Goal: Task Accomplishment & Management: Use online tool/utility

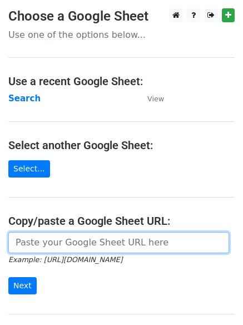
click at [42, 239] on input "url" at bounding box center [118, 242] width 221 height 21
click at [52, 244] on input "url" at bounding box center [118, 242] width 221 height 21
type input "https://docs.google.com/spreadsheets/d/1aG7yNr7uhCXtAkMvER611Qxam57UOfS3xsbqtpR…"
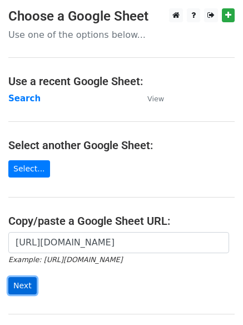
click at [17, 283] on input "Next" at bounding box center [22, 285] width 28 height 17
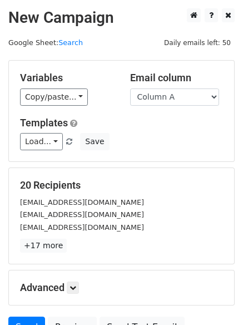
scroll to position [107, 0]
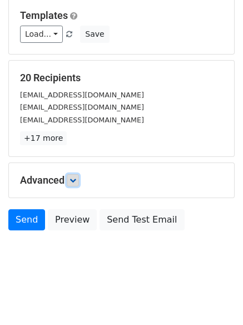
click at [76, 181] on icon at bounding box center [73, 180] width 7 height 7
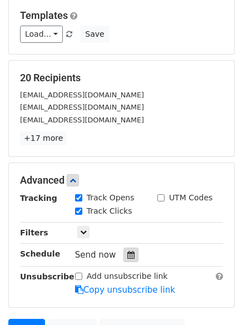
click at [127, 255] on icon at bounding box center [130, 255] width 7 height 8
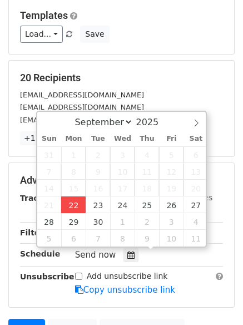
type input "2025-09-22 16:28"
type input "04"
type input "28"
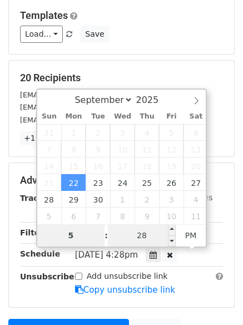
type input "5"
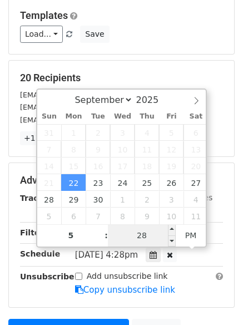
type input "2025-09-22 17:28"
type input "05"
click at [144, 230] on input "28" at bounding box center [142, 235] width 68 height 22
type input "0"
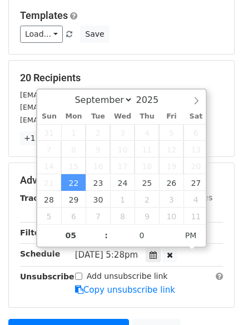
type input "2025-09-22 17:00"
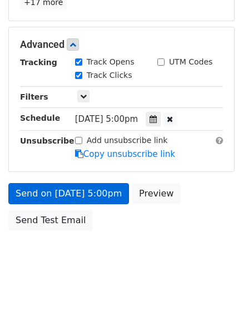
scroll to position [199, 0]
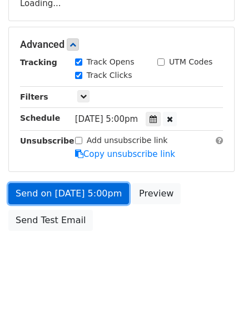
click at [60, 192] on link "Send on Sep 22 at 5:00pm" at bounding box center [68, 193] width 121 height 21
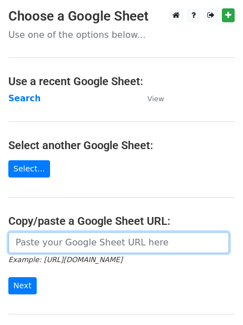
click at [48, 242] on input "url" at bounding box center [118, 242] width 221 height 21
type input "https://docs.google.com/spreadsheets/d/1aG7yNr7uhCXtAkMvER611Qxam57UOfS3xsbqtpR…"
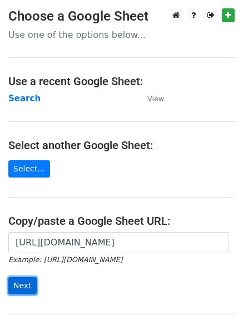
click at [12, 285] on input "Next" at bounding box center [22, 285] width 28 height 17
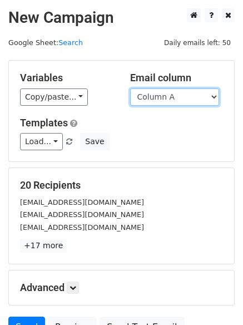
click at [214, 100] on select "Column A Column B Column C Column D Column E" at bounding box center [174, 96] width 89 height 17
click at [130, 88] on select "Column A Column B Column C Column D Column E" at bounding box center [174, 96] width 89 height 17
click at [215, 97] on select "Column A Column B Column C Column D Column E" at bounding box center [174, 96] width 89 height 17
select select "Column B"
click at [130, 88] on select "Column A Column B Column C Column D Column E" at bounding box center [174, 96] width 89 height 17
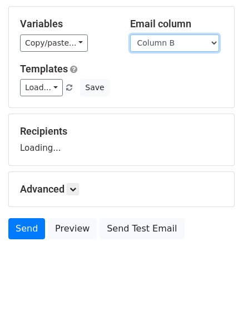
scroll to position [63, 0]
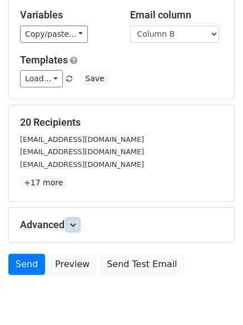
click at [76, 222] on icon at bounding box center [73, 224] width 7 height 7
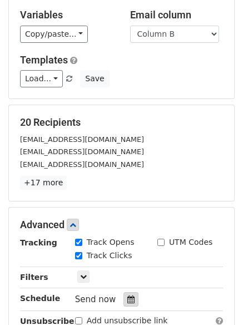
click at [123, 294] on div at bounding box center [130, 299] width 15 height 14
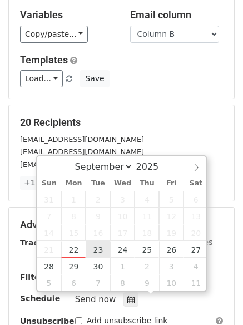
type input "2025-09-23 12:00"
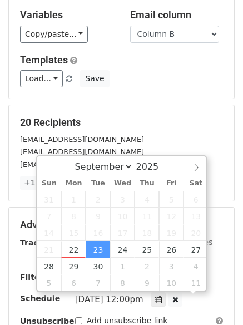
scroll to position [1, 0]
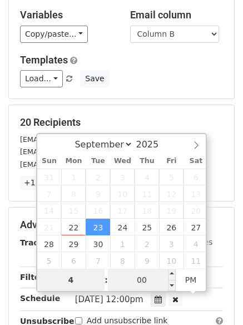
type input "4"
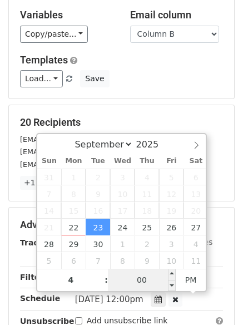
type input "2025-09-23 16:00"
type input "04"
click at [141, 280] on input "00" at bounding box center [142, 280] width 68 height 22
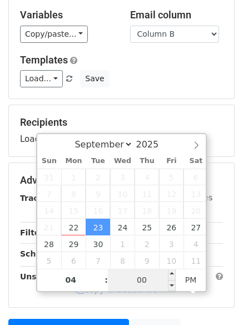
type input "5"
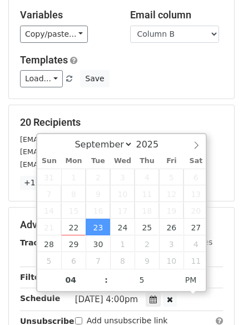
type input "2025-09-23 16:05"
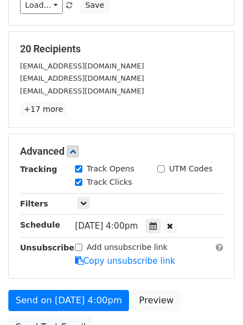
scroll to position [189, 0]
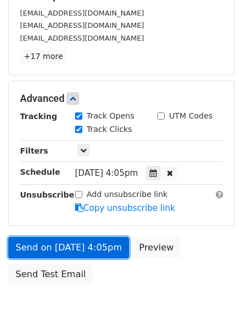
click at [65, 248] on link "Send on Sep 23 at 4:05pm" at bounding box center [68, 247] width 121 height 21
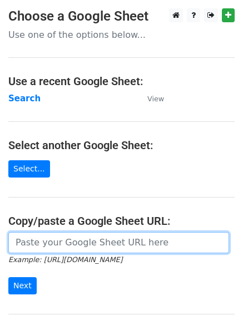
click at [85, 243] on input "url" at bounding box center [118, 242] width 221 height 21
click at [86, 242] on input "url" at bounding box center [118, 242] width 221 height 21
type input "[URL][DOMAIN_NAME]"
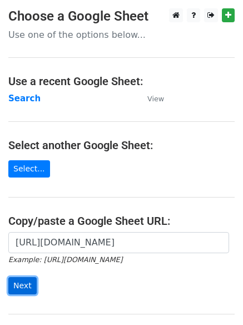
click at [23, 286] on input "Next" at bounding box center [22, 285] width 28 height 17
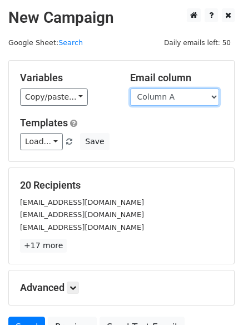
click at [216, 93] on select "Column A Column B Column C Column D Column E" at bounding box center [174, 96] width 89 height 17
select select "Column C"
click at [130, 88] on select "Column A Column B Column C Column D Column E" at bounding box center [174, 96] width 89 height 17
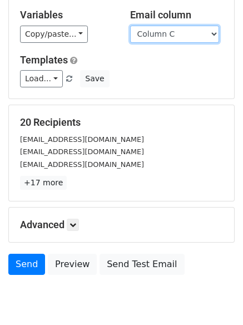
scroll to position [107, 0]
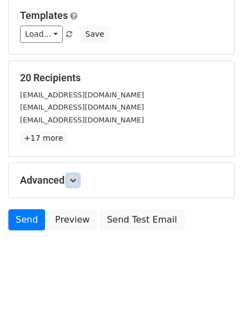
click at [76, 181] on icon at bounding box center [73, 180] width 7 height 7
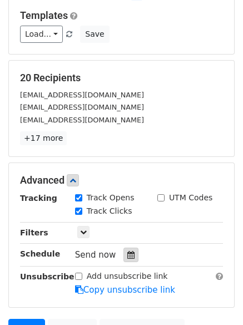
click at [127, 254] on icon at bounding box center [130, 255] width 7 height 8
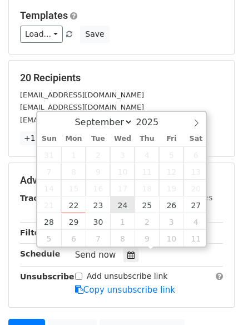
type input "2025-09-24 12:00"
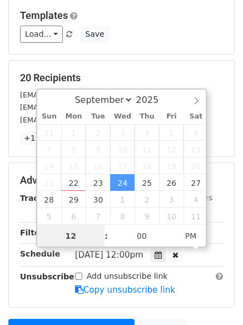
scroll to position [1, 0]
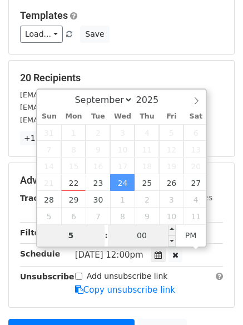
type input "5"
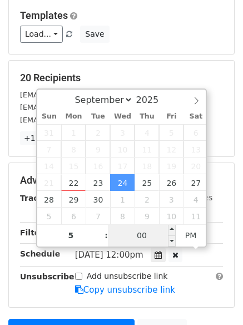
type input "2025-09-24 17:00"
type input "05"
click at [144, 238] on input "00" at bounding box center [142, 235] width 68 height 22
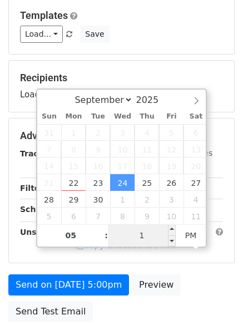
type input "10"
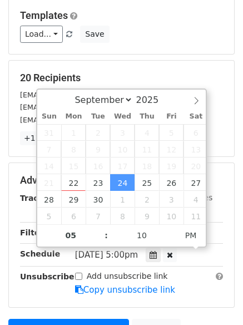
type input "2025-09-24 17:10"
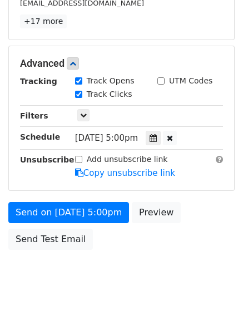
scroll to position [226, 0]
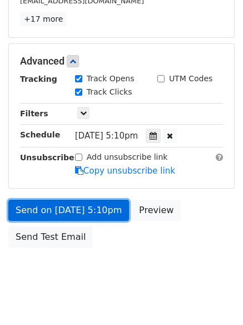
click at [69, 207] on link "Send on Sep 24 at 5:10pm" at bounding box center [68, 210] width 121 height 21
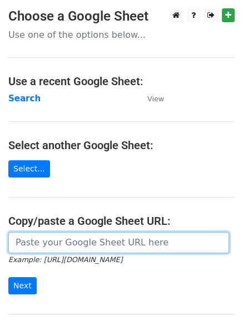
click at [64, 243] on input "url" at bounding box center [118, 242] width 221 height 21
type input "[URL][DOMAIN_NAME]"
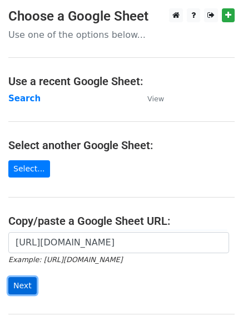
click at [24, 283] on input "Next" at bounding box center [22, 285] width 28 height 17
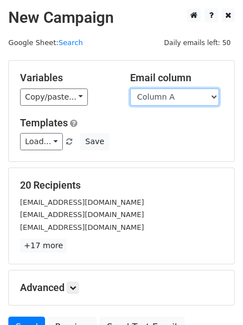
click at [215, 97] on select "Column A Column B Column C Column D Column E" at bounding box center [174, 96] width 89 height 17
select select "Column D"
click at [130, 88] on select "Column A Column B Column C Column D Column E" at bounding box center [174, 96] width 89 height 17
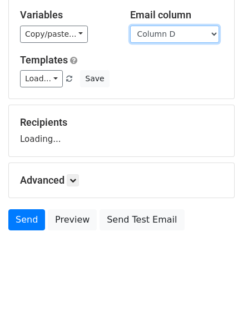
scroll to position [79, 0]
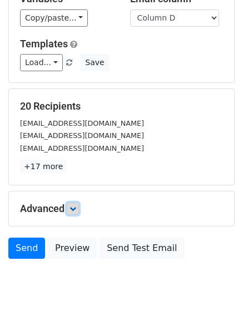
click at [76, 206] on icon at bounding box center [73, 208] width 7 height 7
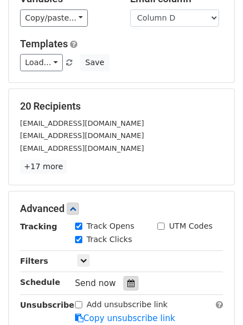
click at [127, 284] on icon at bounding box center [130, 283] width 7 height 8
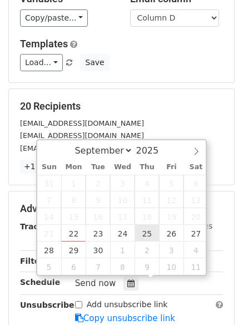
type input "2025-09-25 12:00"
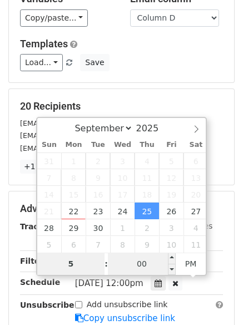
type input "5"
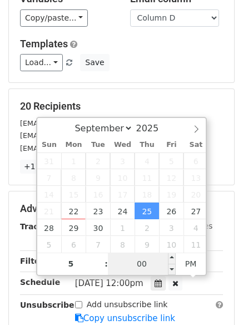
type input "2025-09-25 17:00"
type input "05"
click at [137, 263] on input "00" at bounding box center [142, 264] width 68 height 22
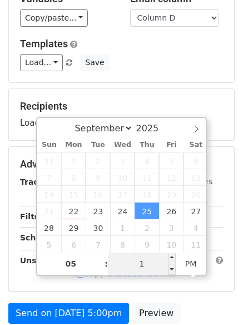
type input "15"
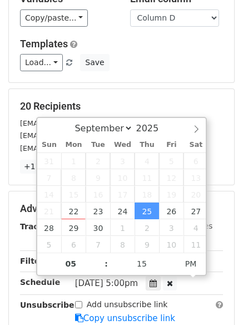
type input "2025-09-25 17:15"
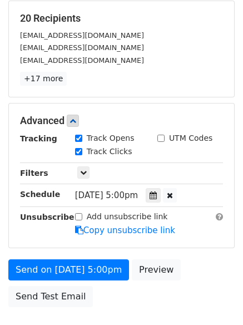
scroll to position [171, 0]
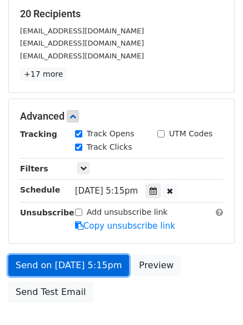
click at [67, 263] on link "Send on Sep 25 at 5:15pm" at bounding box center [68, 265] width 121 height 21
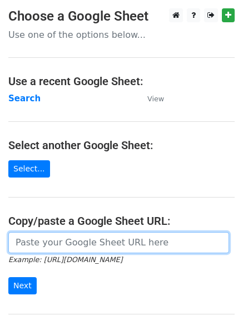
click at [38, 241] on input "url" at bounding box center [118, 242] width 221 height 21
click at [48, 246] on input "url" at bounding box center [118, 242] width 221 height 21
type input "[URL][DOMAIN_NAME]"
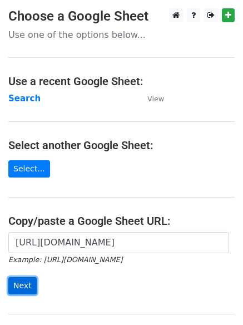
click at [21, 285] on input "Next" at bounding box center [22, 285] width 28 height 17
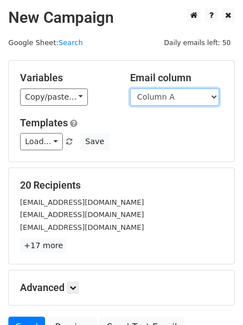
click at [215, 97] on select "Column A Column B Column C Column D Column E" at bounding box center [174, 96] width 89 height 17
select select "Column E"
click at [130, 88] on select "Column A Column B Column C Column D Column E" at bounding box center [174, 96] width 89 height 17
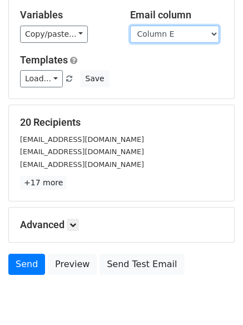
scroll to position [73, 0]
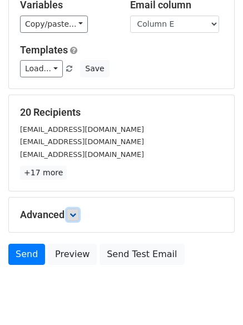
click at [76, 213] on icon at bounding box center [73, 214] width 7 height 7
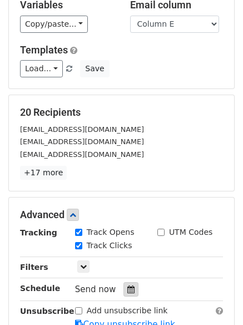
click at [127, 287] on icon at bounding box center [130, 289] width 7 height 8
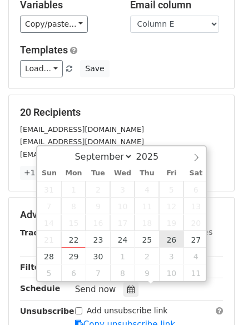
type input "[DATE] 12:00"
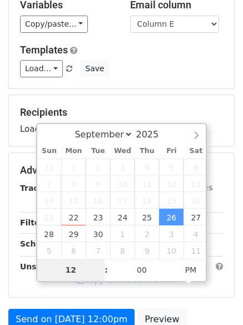
type input "4"
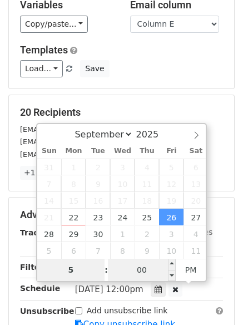
type input "5"
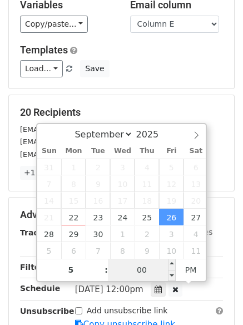
type input "[DATE] 17:00"
type input "05"
click at [143, 273] on input "00" at bounding box center [142, 270] width 68 height 22
type input "20"
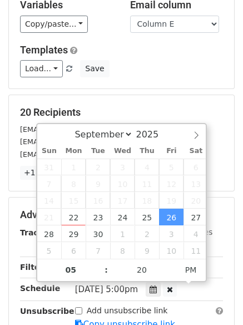
type input "[DATE] 17:20"
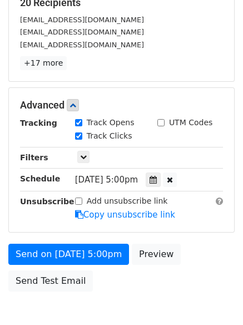
scroll to position [184, 0]
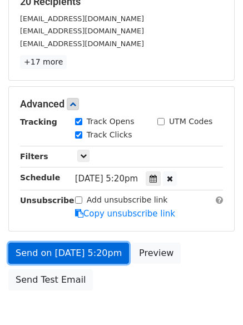
click at [63, 249] on link "Send on [DATE] 5:20pm" at bounding box center [68, 253] width 121 height 21
